Goal: Check status: Check status

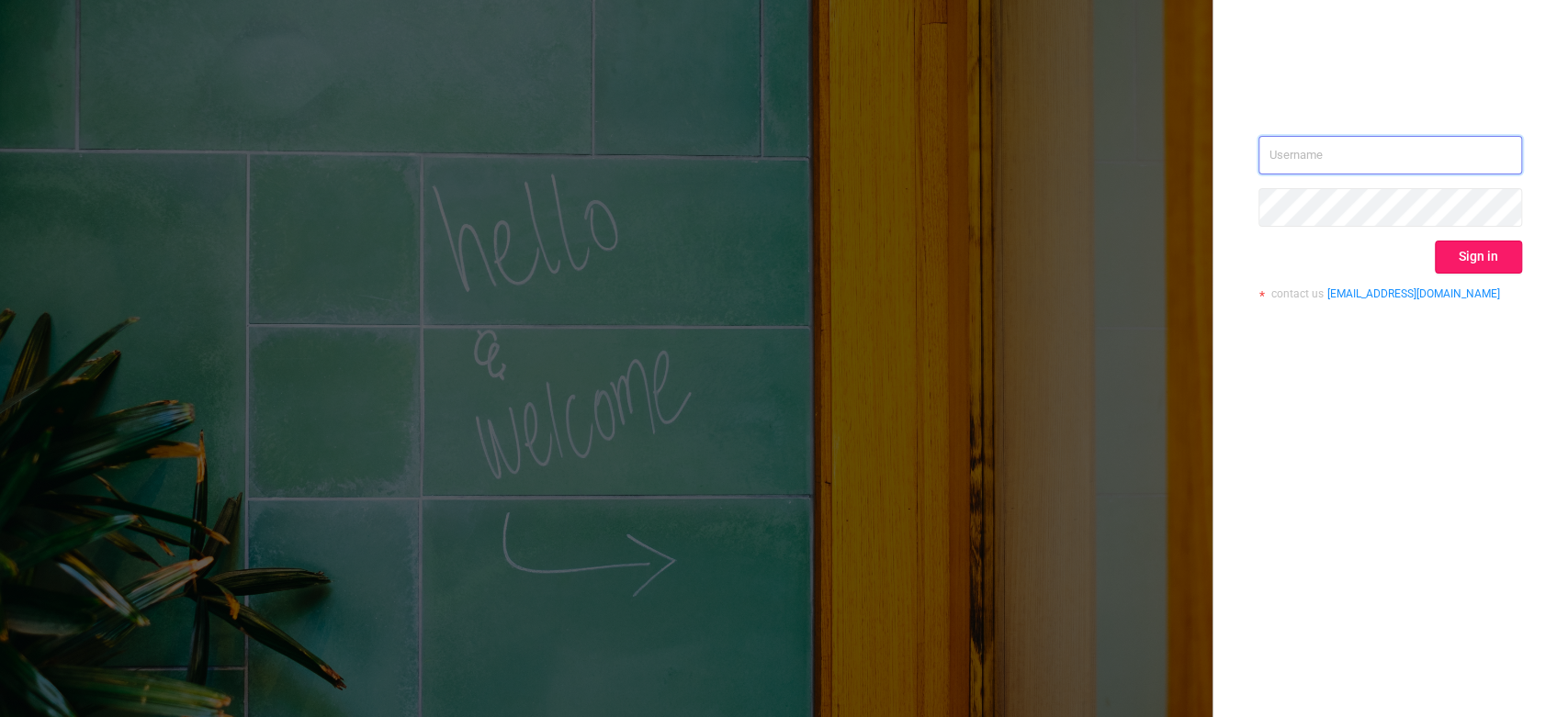
type input "[EMAIL_ADDRESS][DOMAIN_NAME]"
click at [1468, 255] on button "Sign in" at bounding box center [1479, 257] width 87 height 33
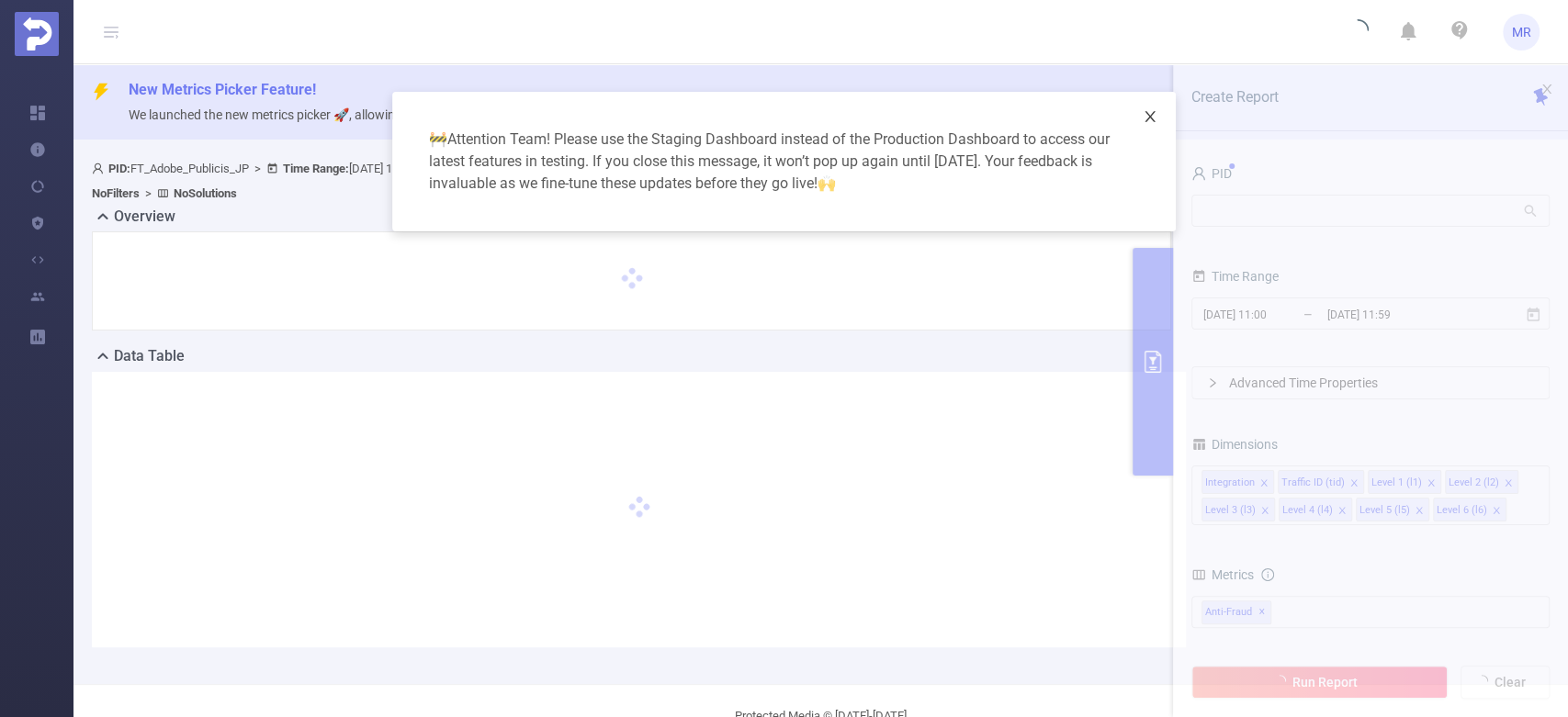
click at [1147, 123] on icon "icon: close" at bounding box center [1150, 117] width 15 height 15
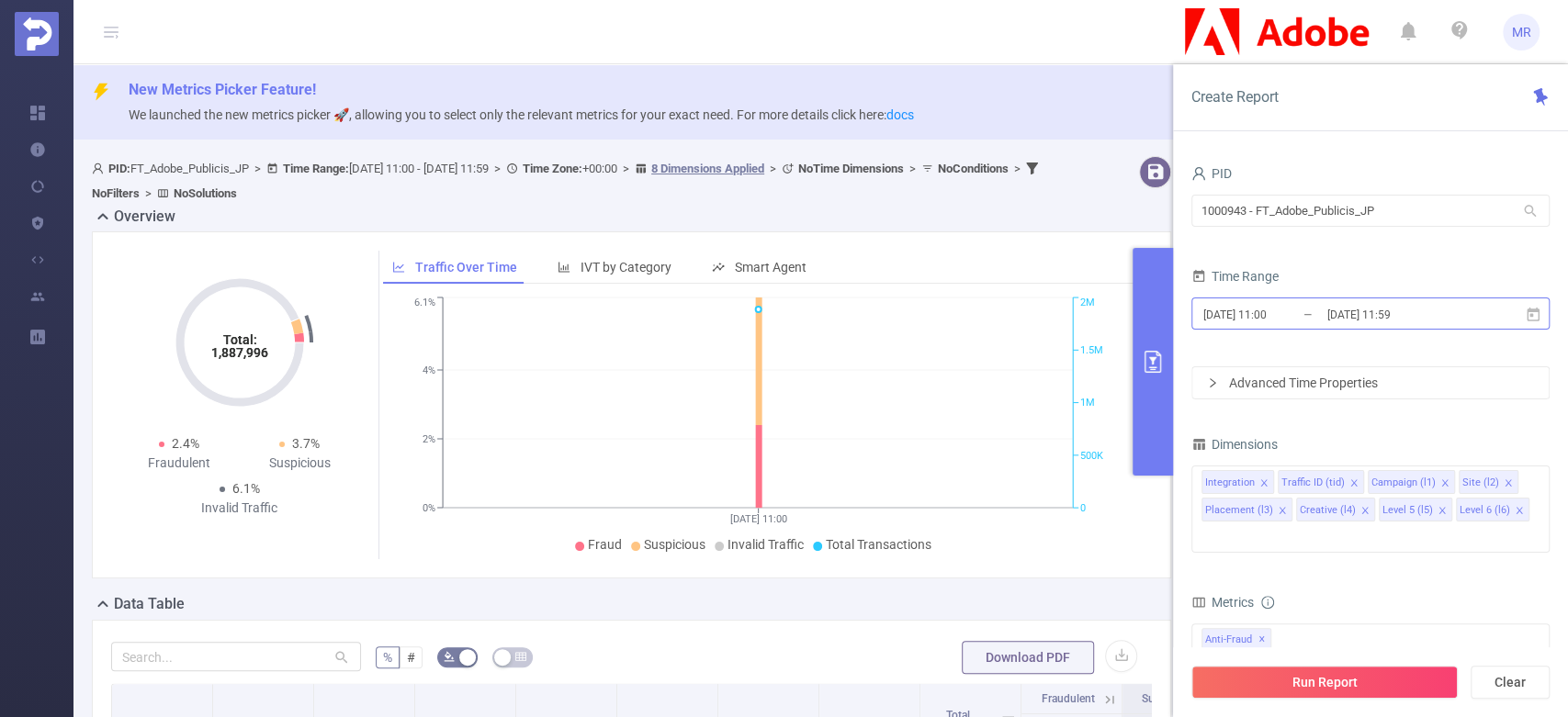
click at [1378, 315] on input "[DATE] 11:59" at bounding box center [1401, 314] width 149 height 25
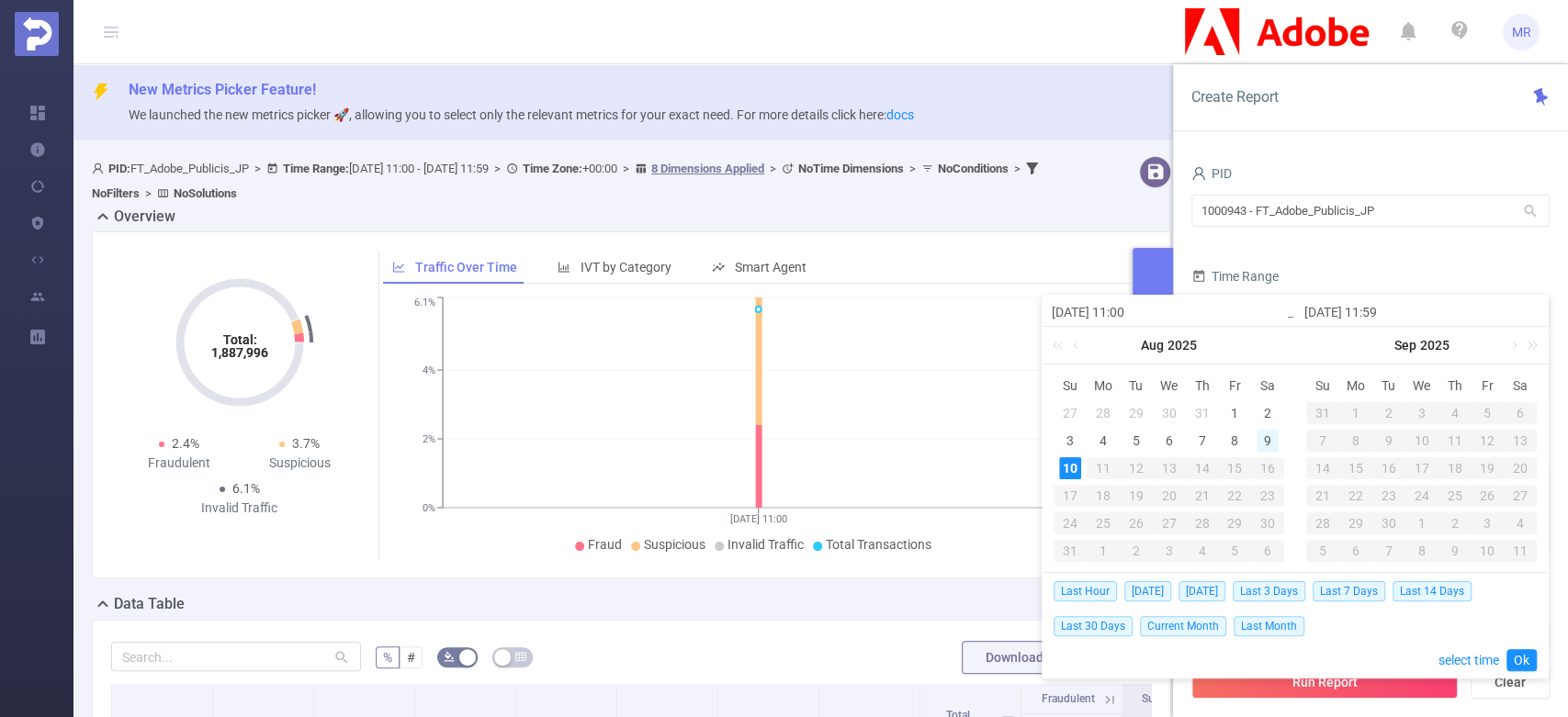
click at [1276, 440] on div "9" at bounding box center [1268, 441] width 22 height 22
click at [1238, 437] on div "8" at bounding box center [1235, 441] width 22 height 22
type input "[DATE] 11:00"
type input "[DATE] 11:59"
type input "[DATE] 11:00"
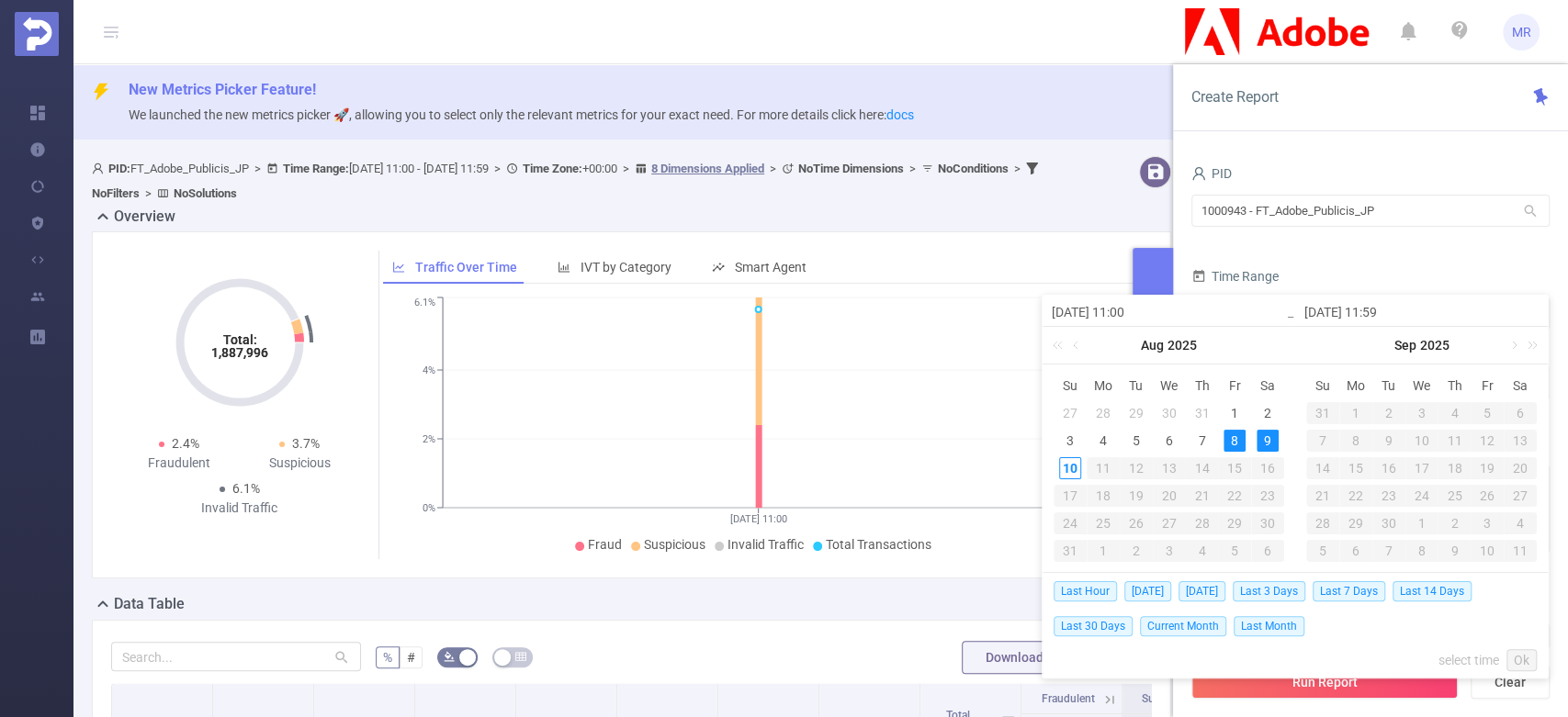
type input "[DATE] 11:59"
click at [1517, 655] on link "Ok" at bounding box center [1521, 660] width 30 height 22
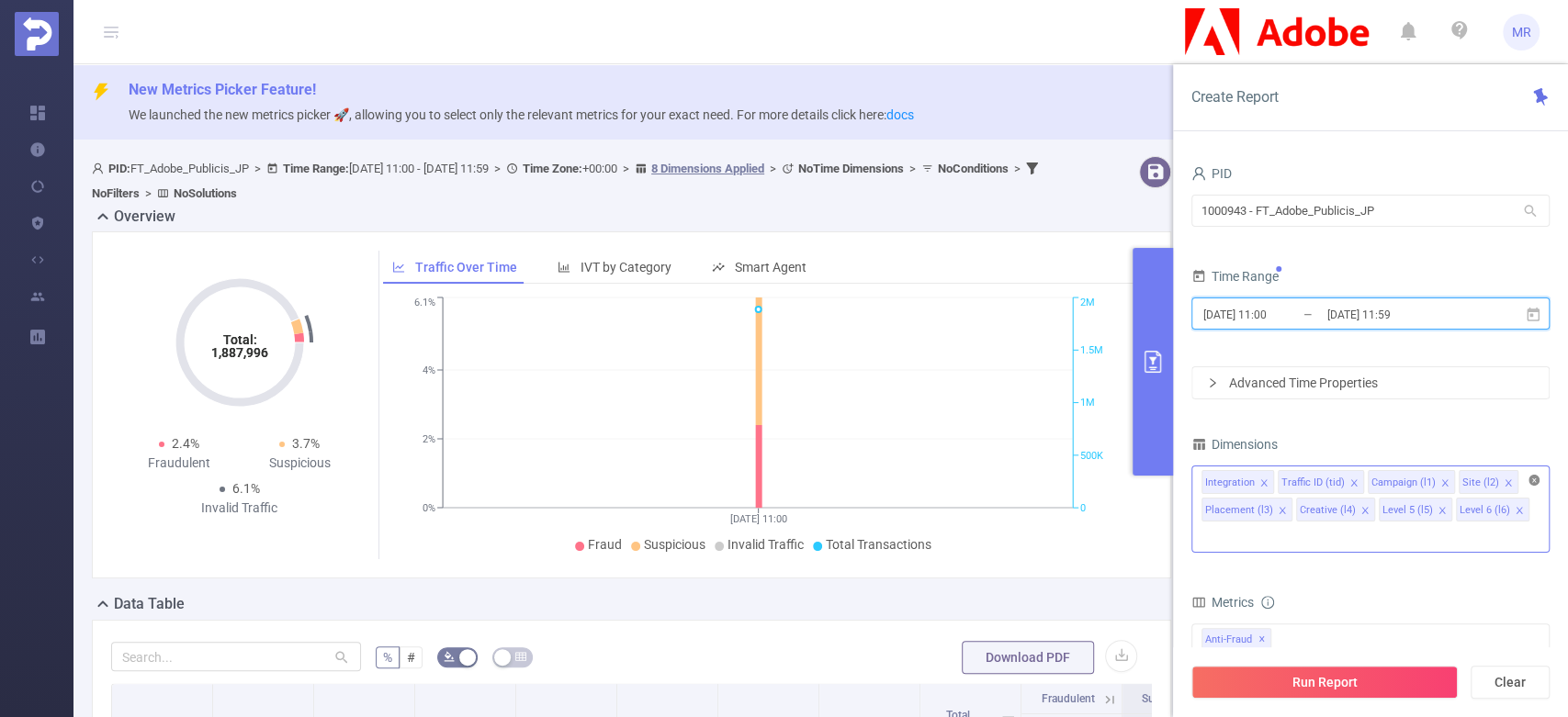
click at [1536, 477] on icon "icon: close-circle" at bounding box center [1534, 481] width 11 height 11
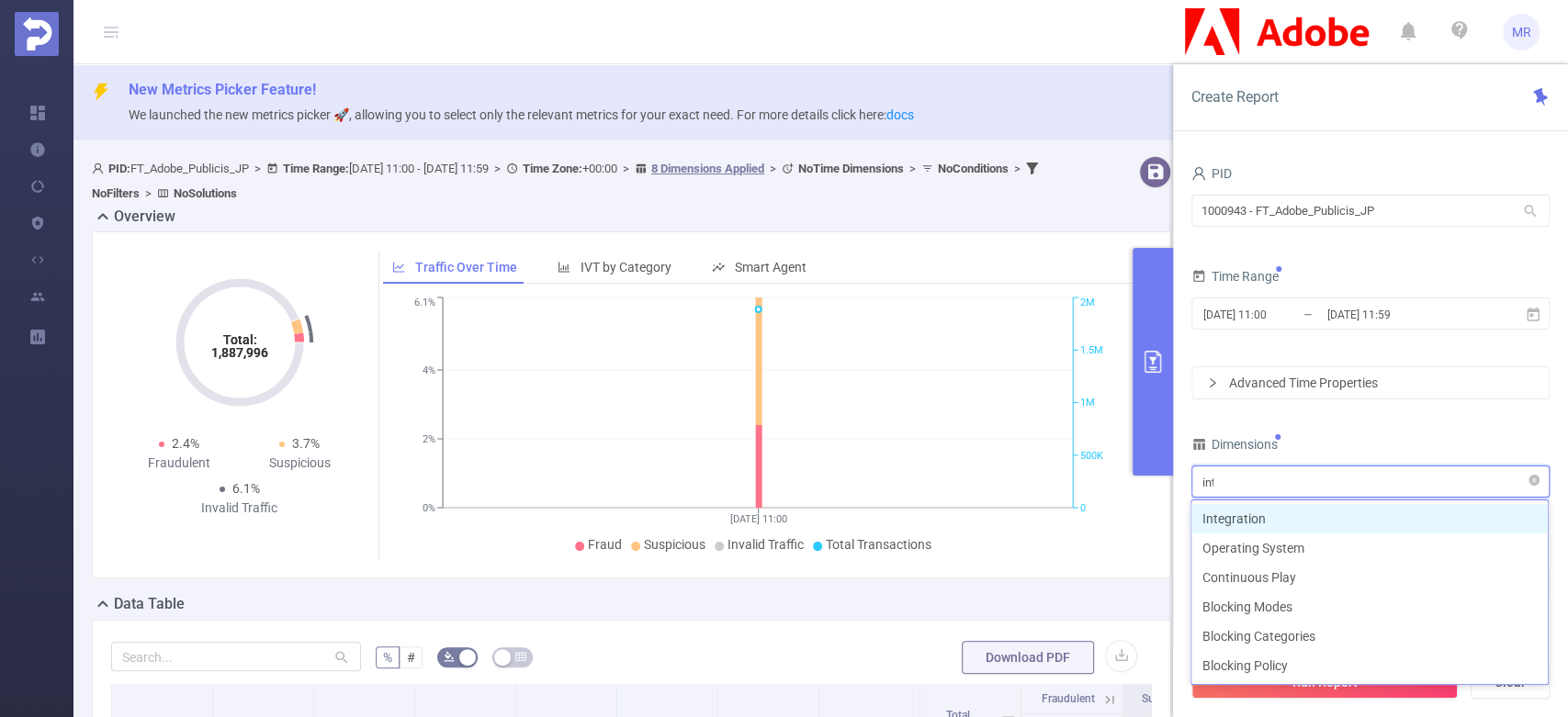
type input "inte"
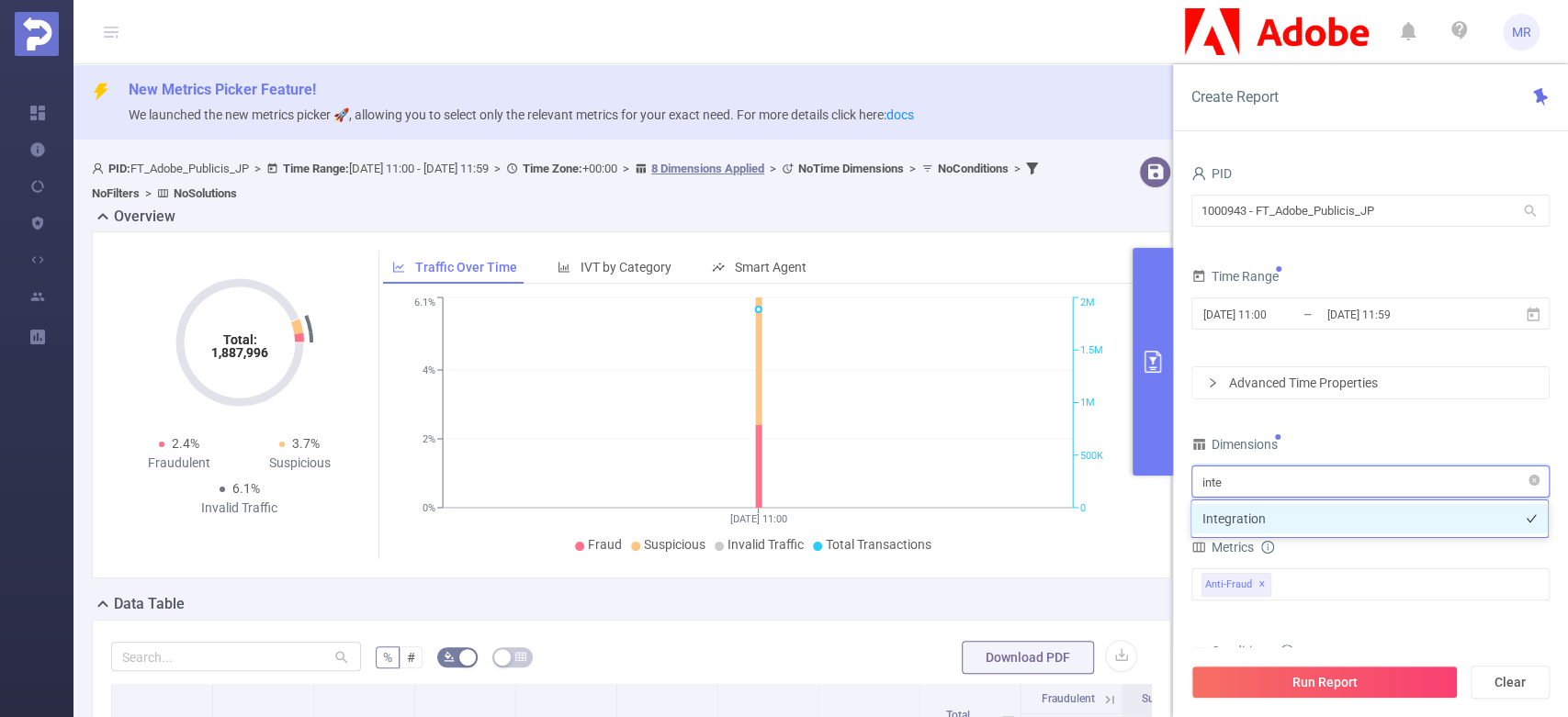
click at [1445, 525] on li "Integration" at bounding box center [1370, 518] width 357 height 29
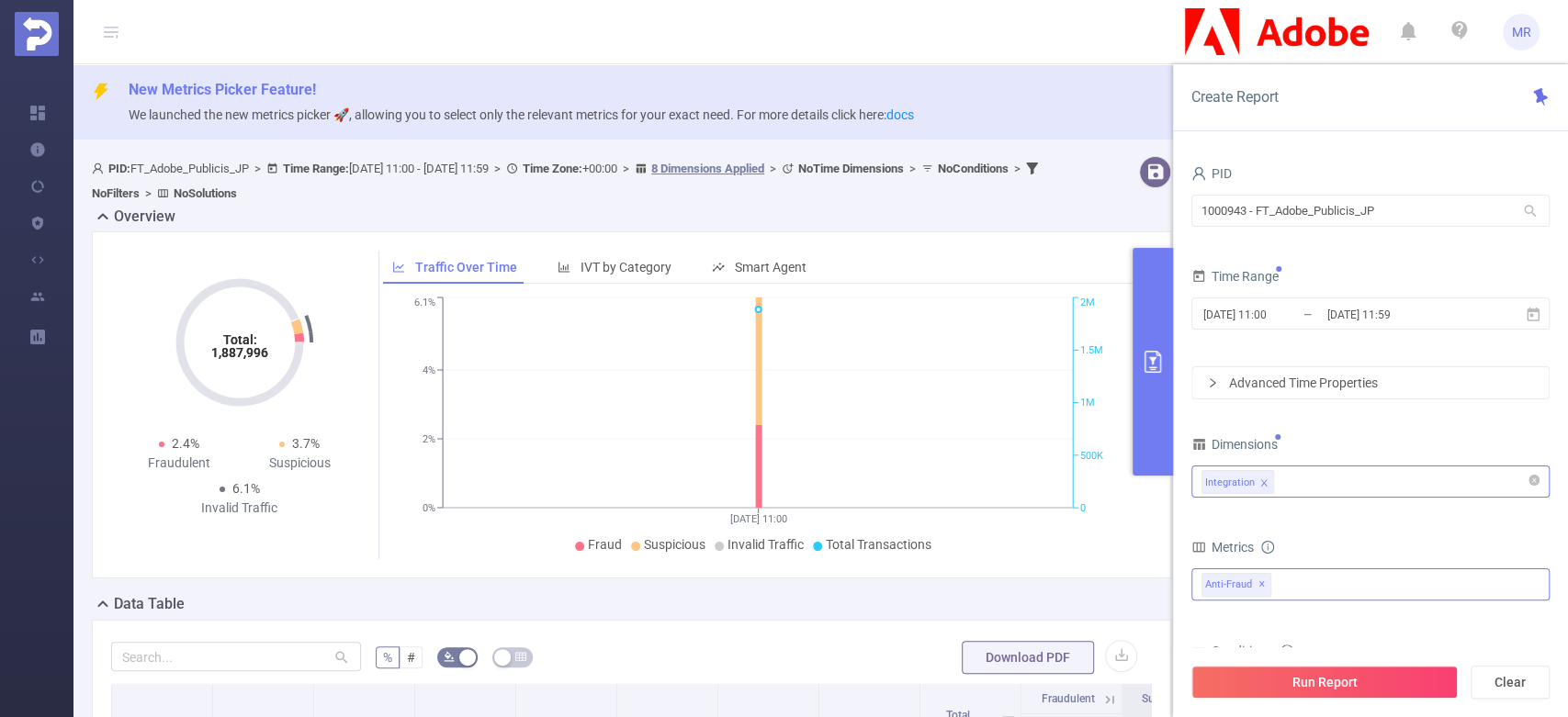
click at [1263, 580] on span "✕" at bounding box center [1263, 585] width 7 height 22
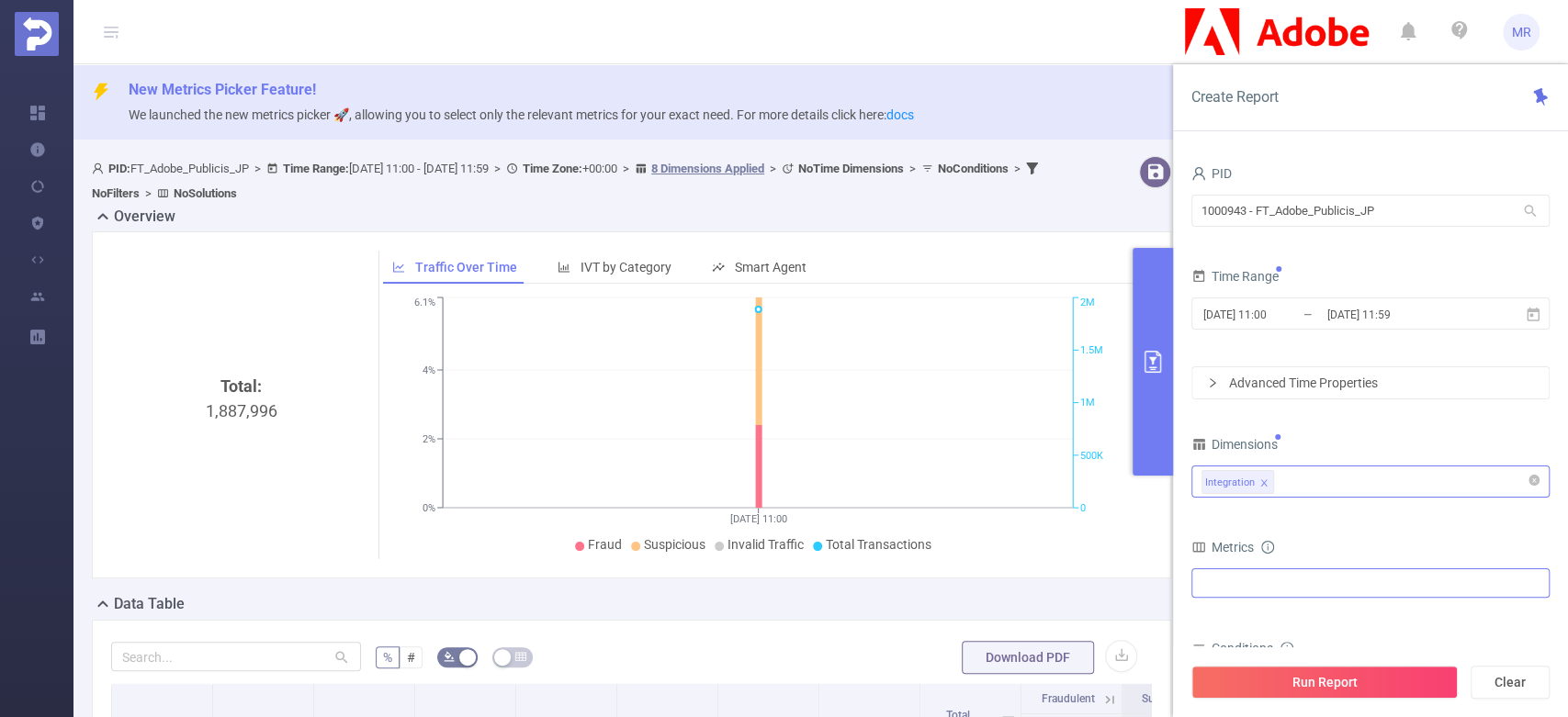
click at [1272, 581] on div at bounding box center [1371, 583] width 359 height 29
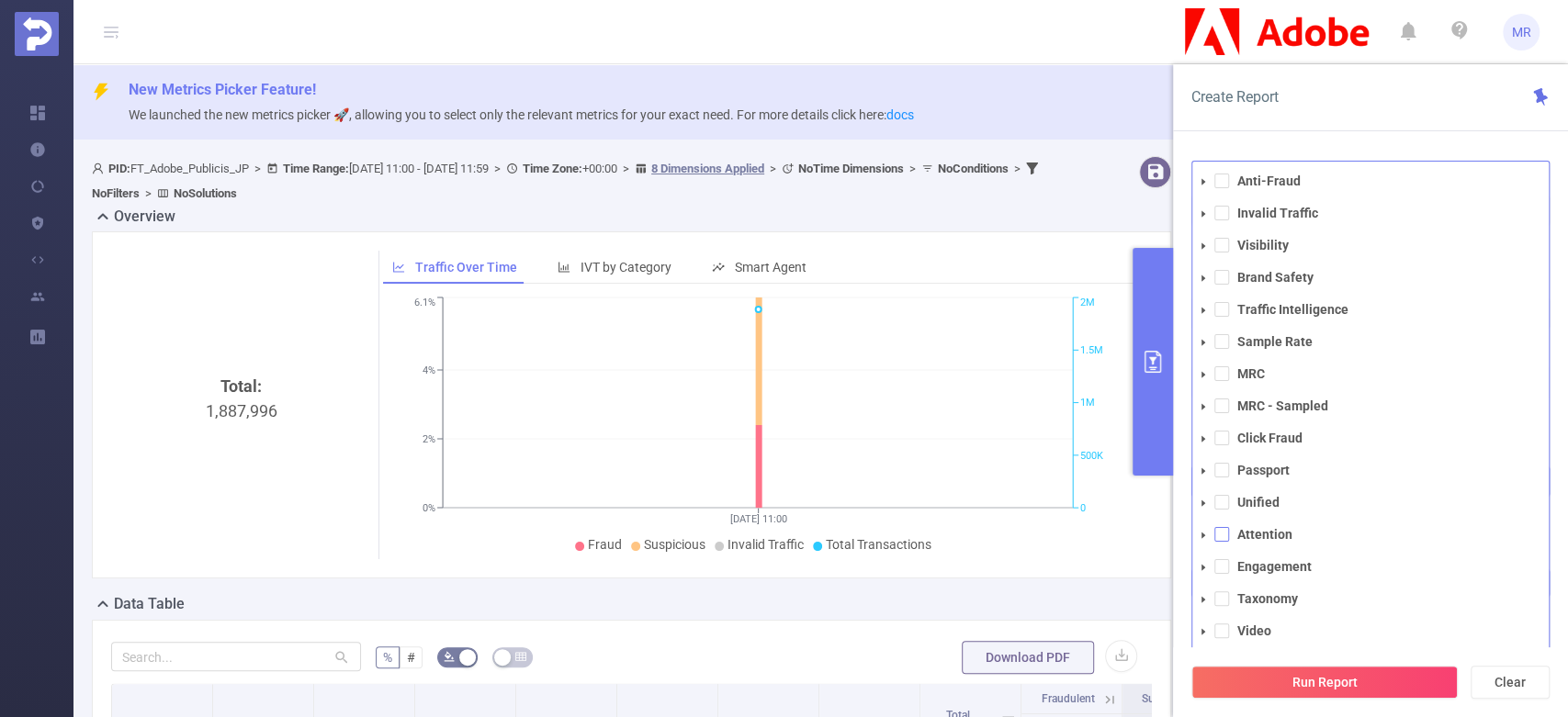
click at [1221, 539] on span at bounding box center [1222, 534] width 15 height 15
click at [1340, 143] on div "PID 1000943 - FT_Adobe_Publicis_JP 1000943 - FT_Adobe_Publicis_JP Time Range [D…" at bounding box center [1371, 446] width 395 height 607
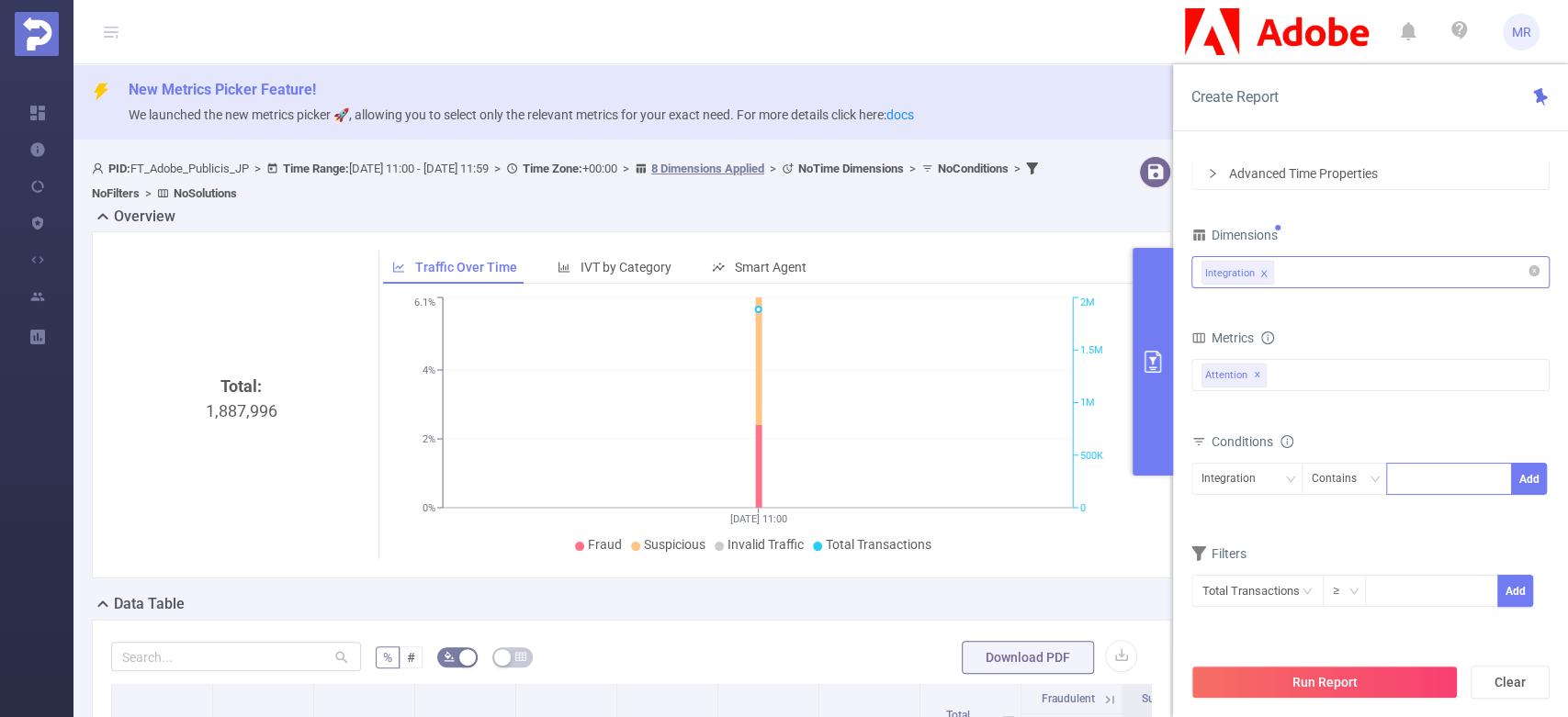
click at [1420, 484] on div at bounding box center [1449, 479] width 106 height 30
type input "JS"
click at [1523, 476] on button "Add" at bounding box center [1528, 479] width 36 height 32
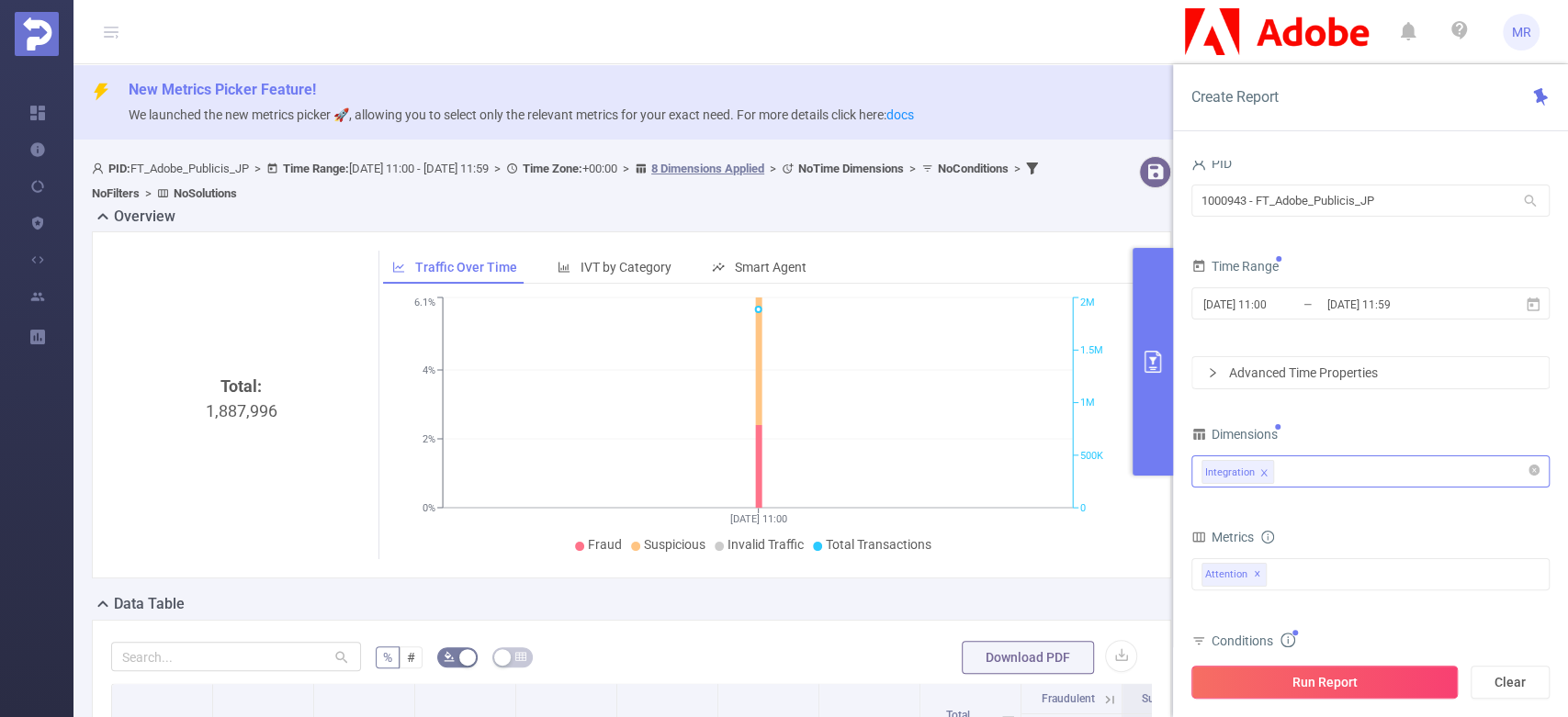
click at [1288, 682] on button "Run Report" at bounding box center [1325, 682] width 267 height 33
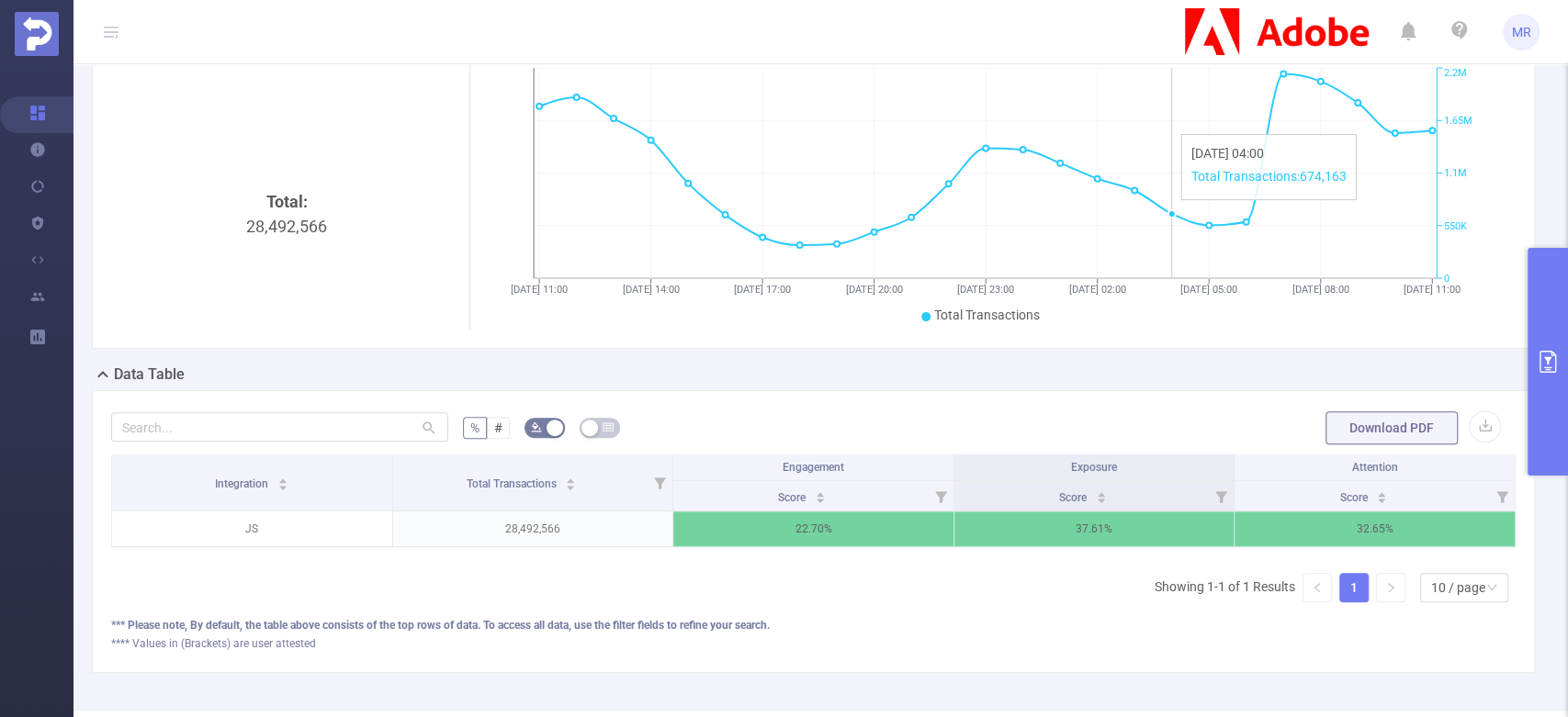
scroll to position [214, 0]
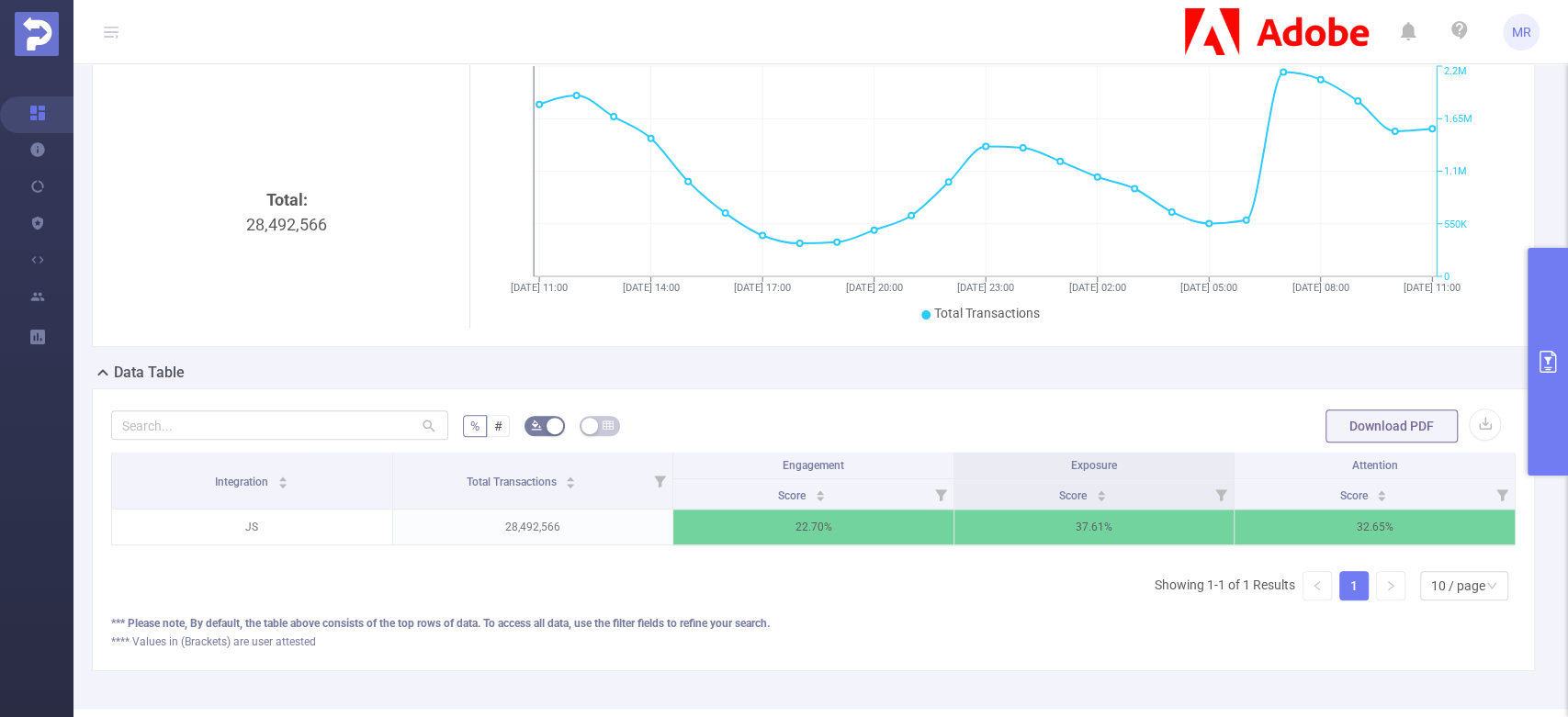
click at [1541, 299] on button "primary" at bounding box center [1548, 362] width 40 height 228
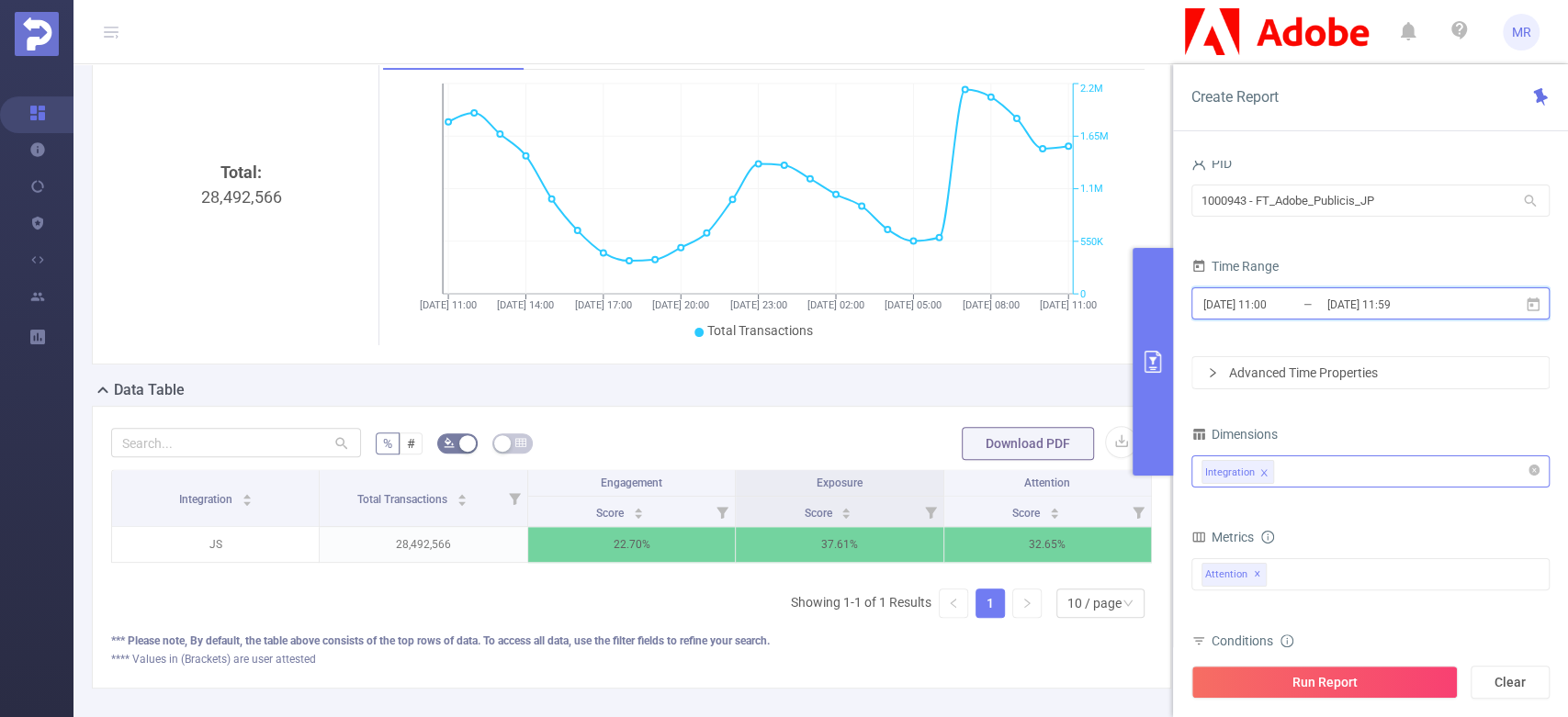
click at [1494, 307] on span "[DATE] 11:00 _ [DATE] 11:59" at bounding box center [1371, 303] width 359 height 32
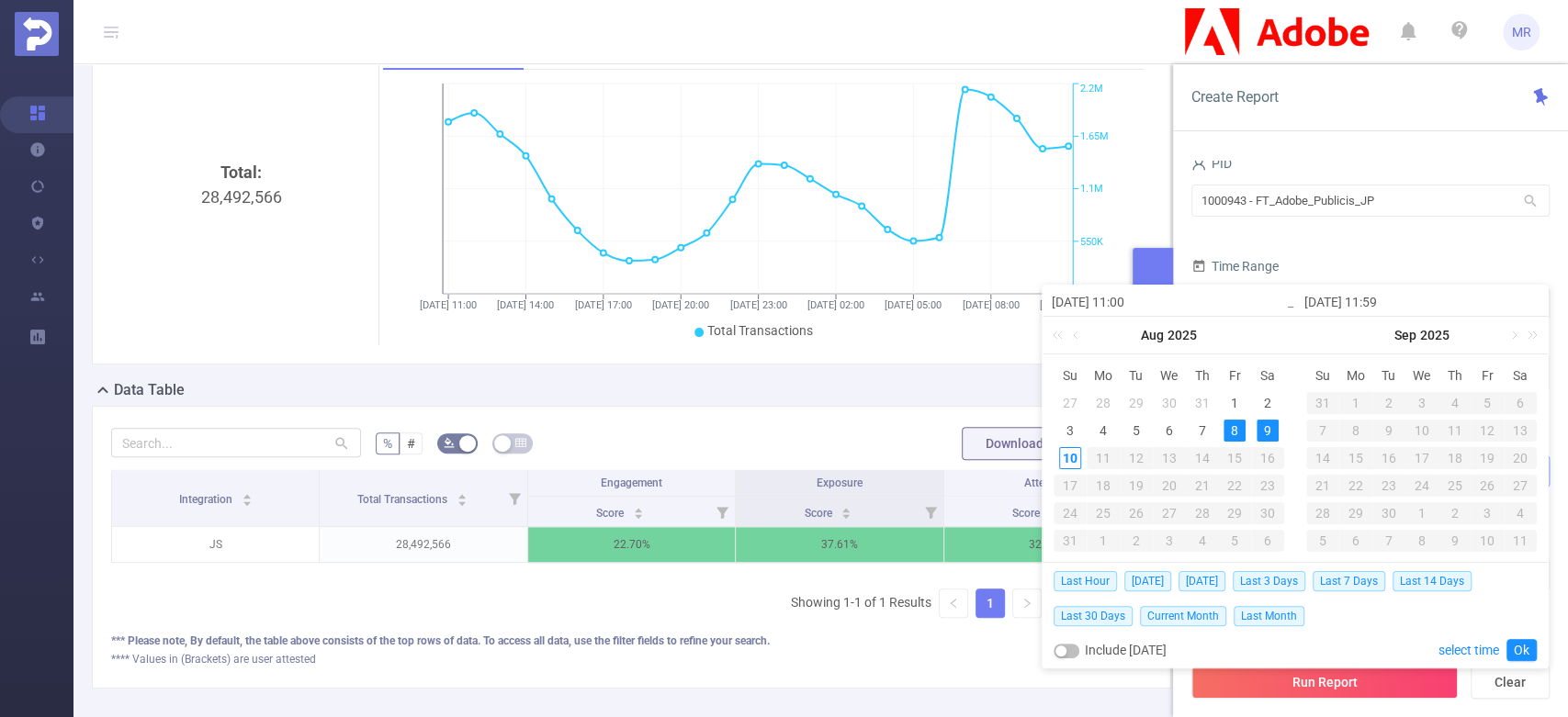
click at [1128, 300] on input "[DATE] 11:00" at bounding box center [1169, 302] width 235 height 22
type input "[DATE] 0:00"
type input "[DATE] 00:00"
click at [1375, 306] on input "[DATE] 11:59" at bounding box center [1422, 302] width 235 height 22
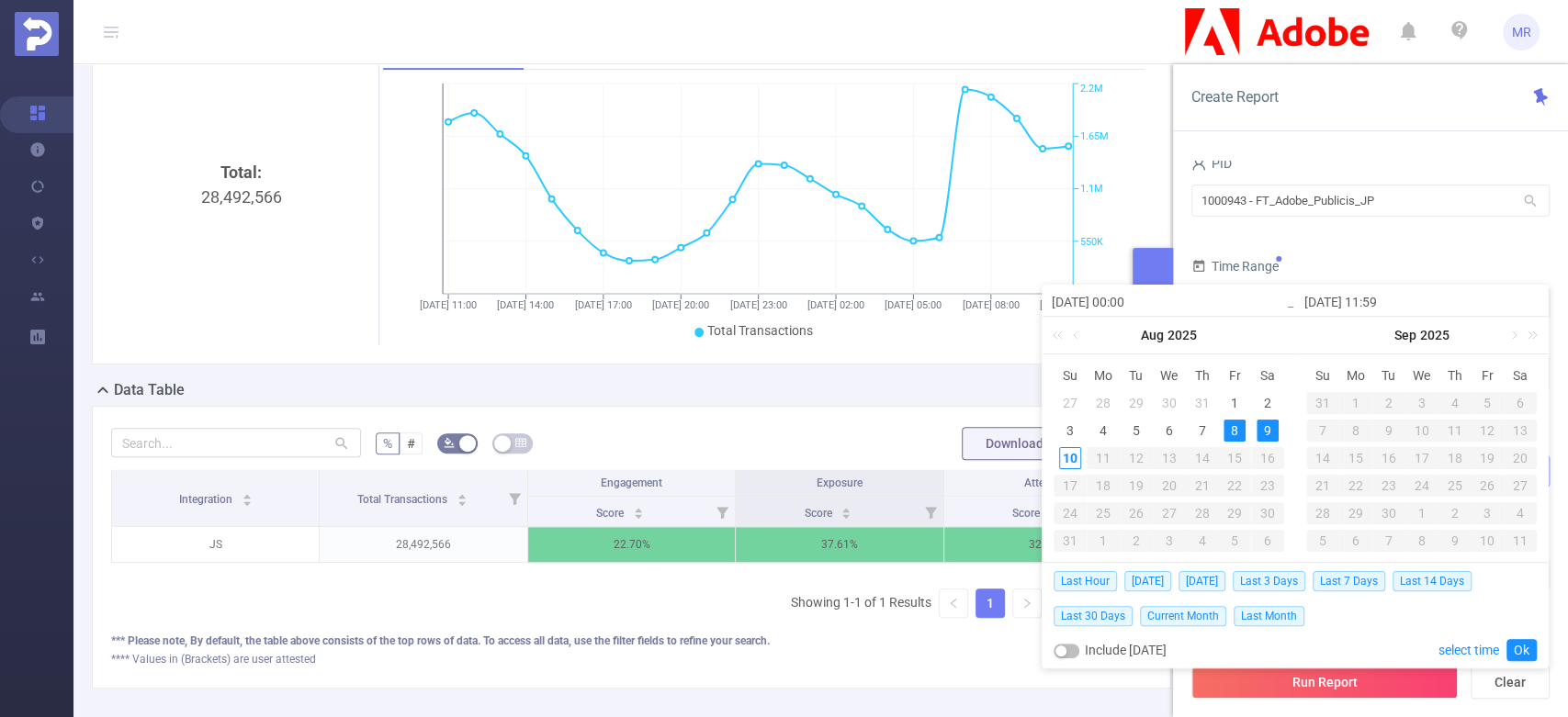
type input "[DATE] 2:59"
type input "[DATE] 23:59"
click at [1525, 646] on link "Ok" at bounding box center [1521, 650] width 30 height 22
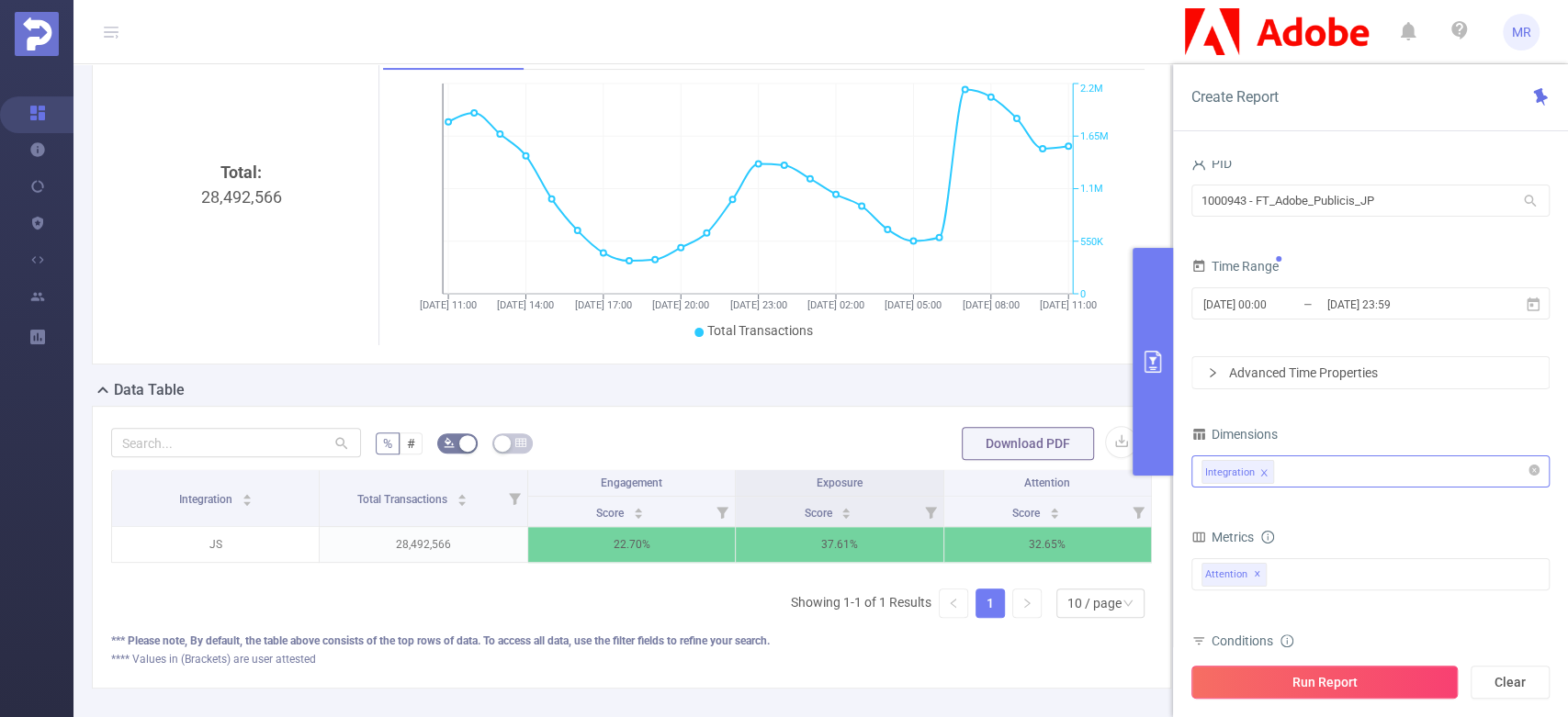
click at [1373, 672] on button "Run Report" at bounding box center [1325, 682] width 267 height 33
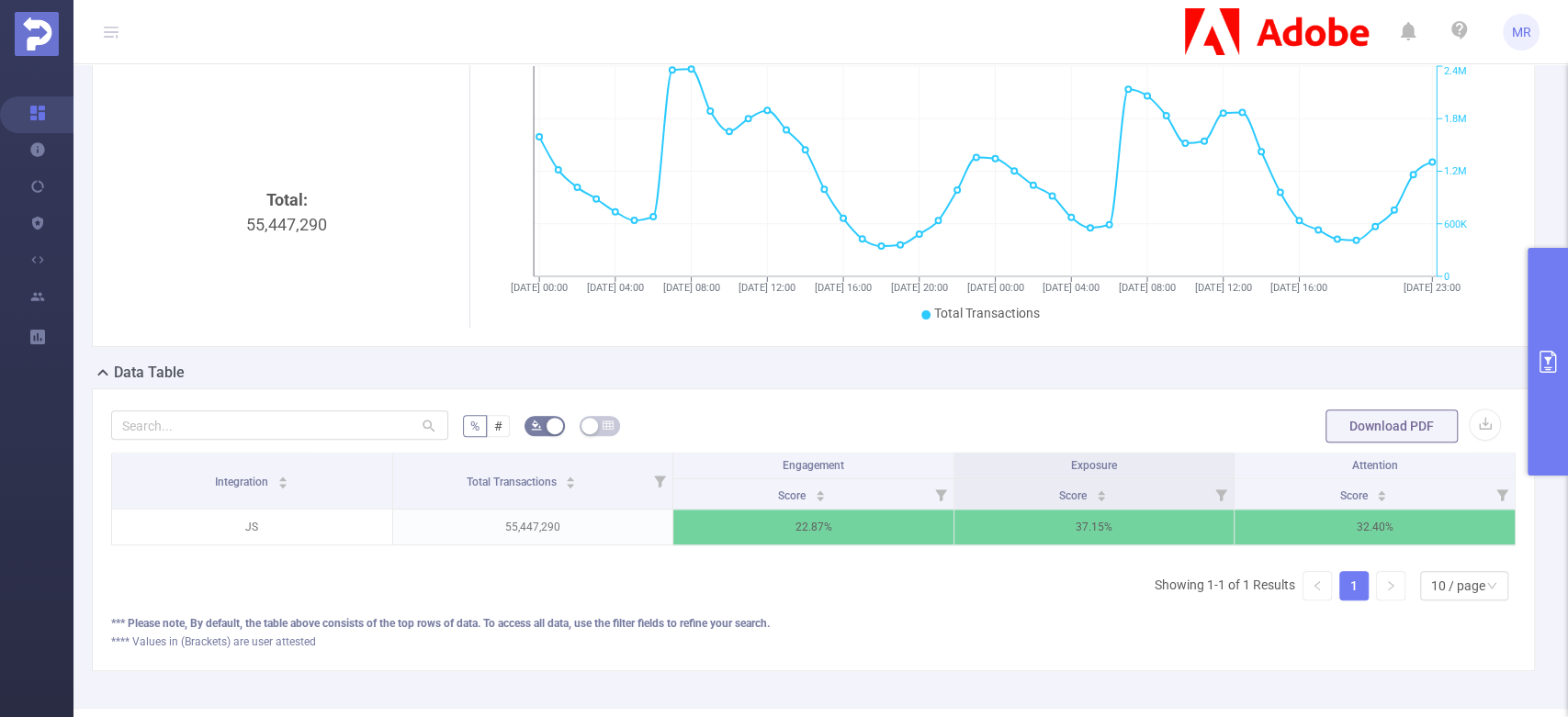
click at [1539, 325] on button "primary" at bounding box center [1548, 362] width 40 height 228
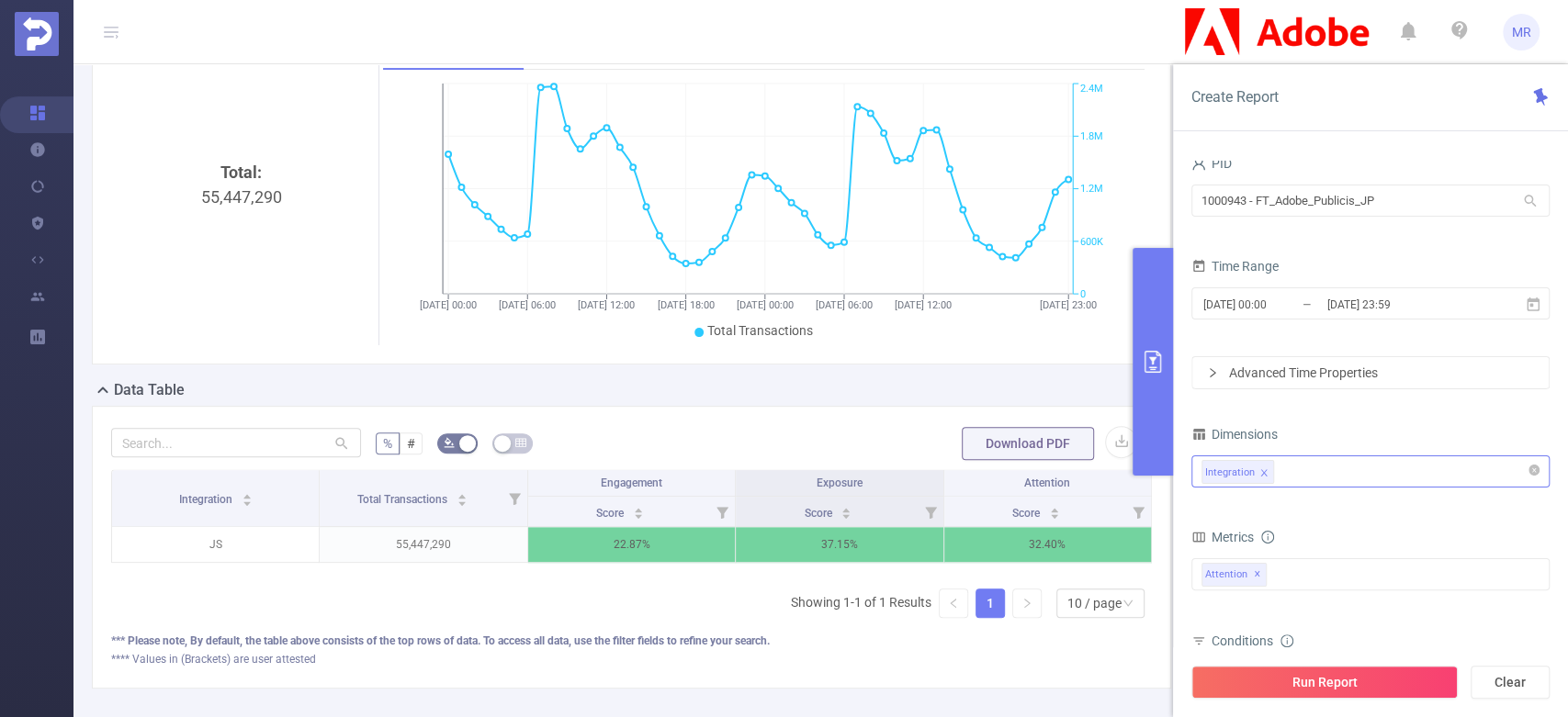
click at [1331, 466] on div "Integration" at bounding box center [1371, 472] width 338 height 30
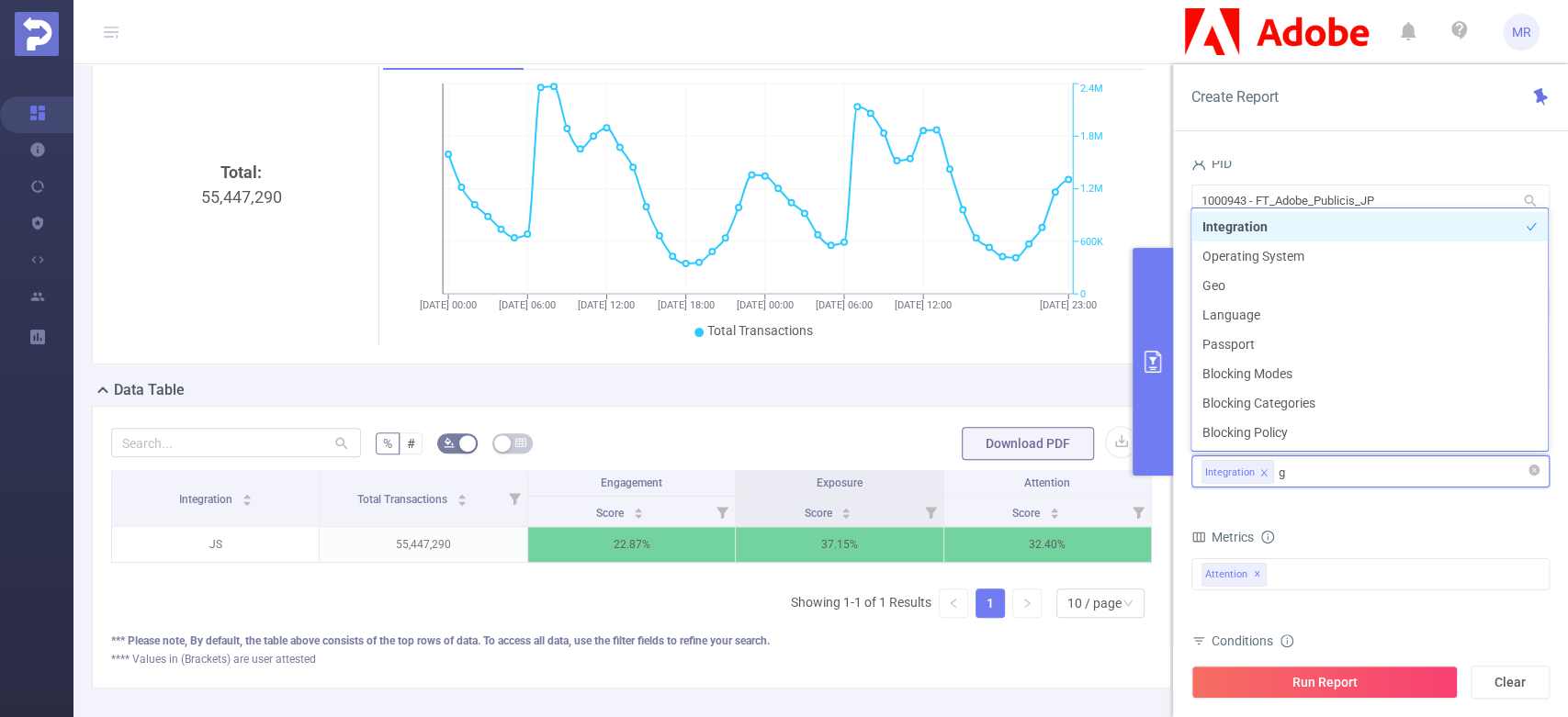
type input "ge"
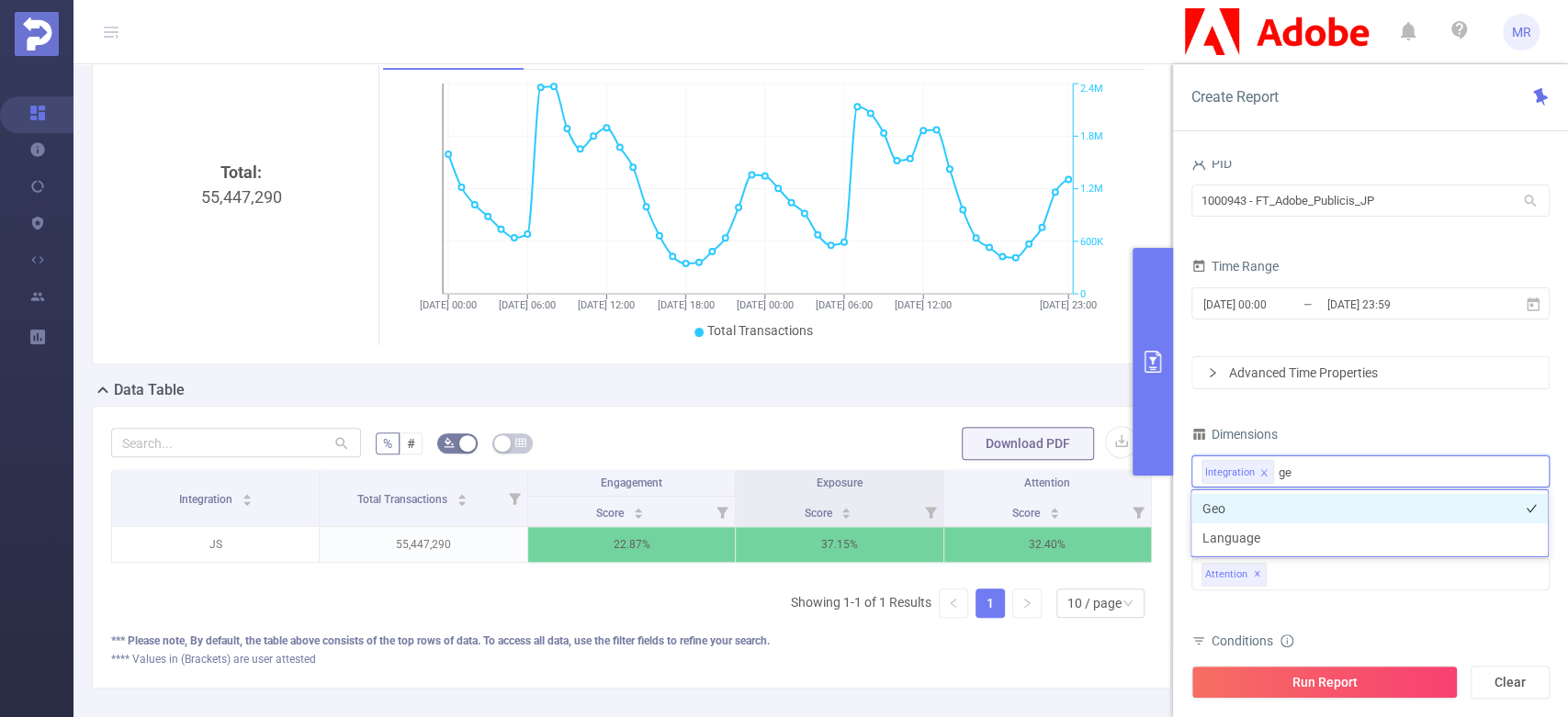
click at [1299, 504] on li "Geo" at bounding box center [1370, 508] width 357 height 29
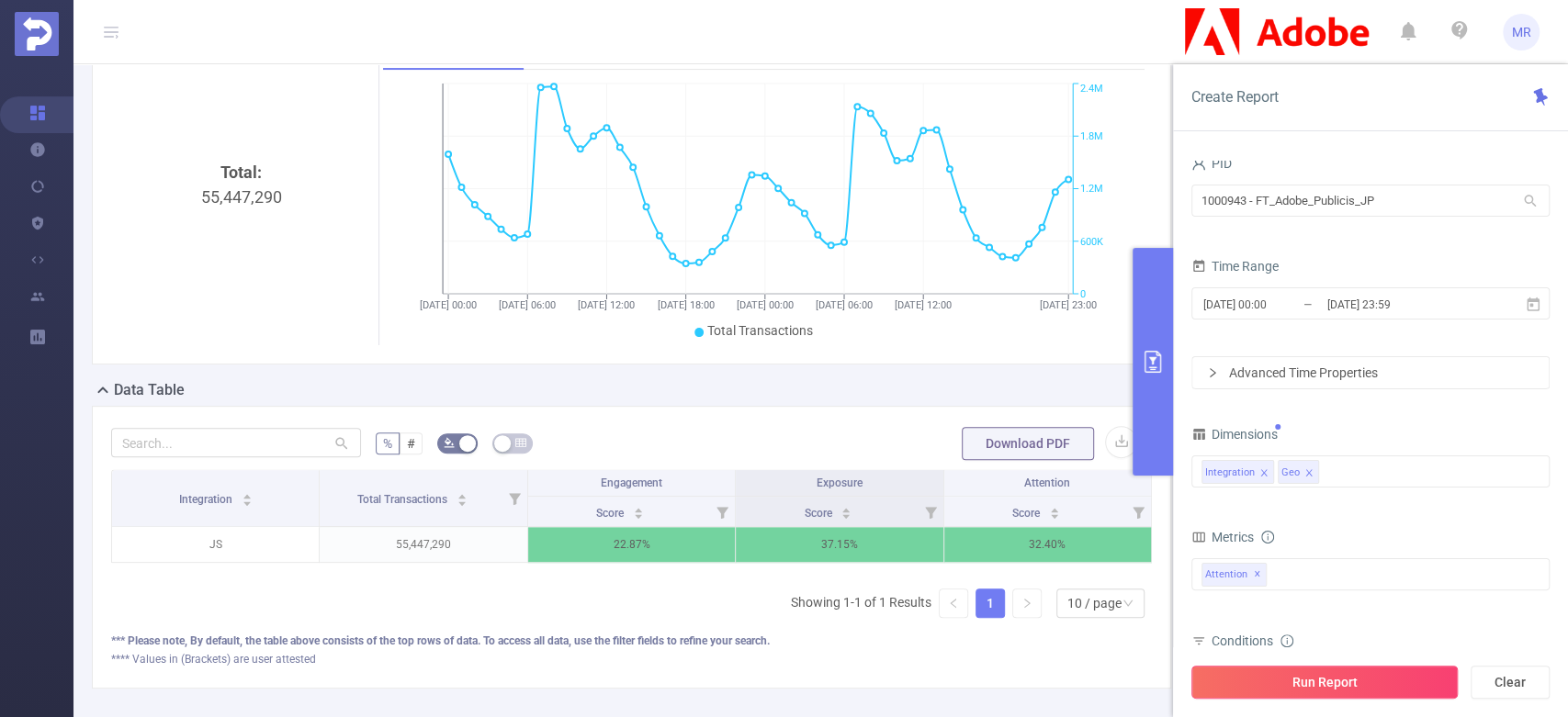
click at [1319, 691] on button "Run Report" at bounding box center [1325, 682] width 267 height 33
